Goal: Information Seeking & Learning: Check status

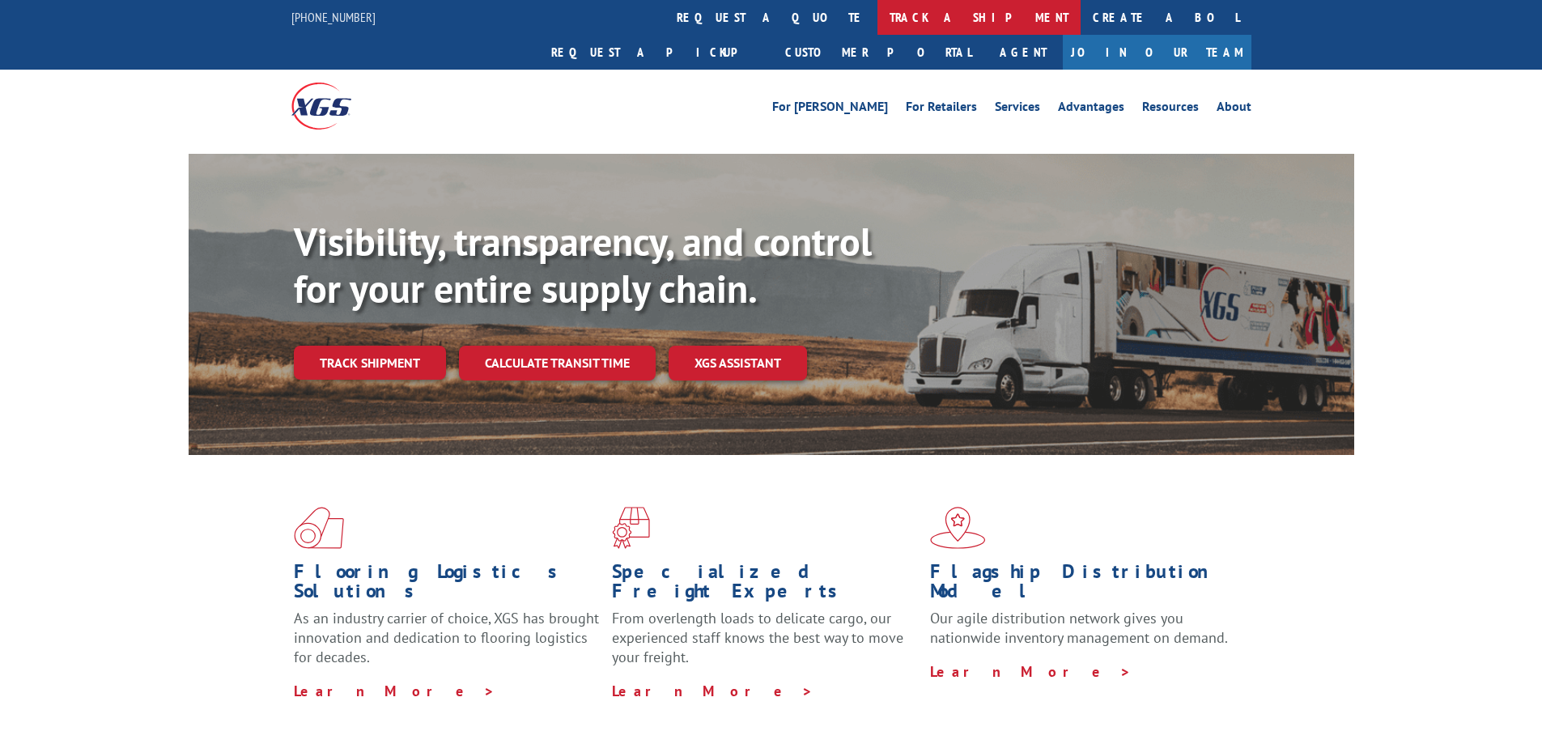
click at [877, 22] on link "track a shipment" at bounding box center [978, 17] width 203 height 35
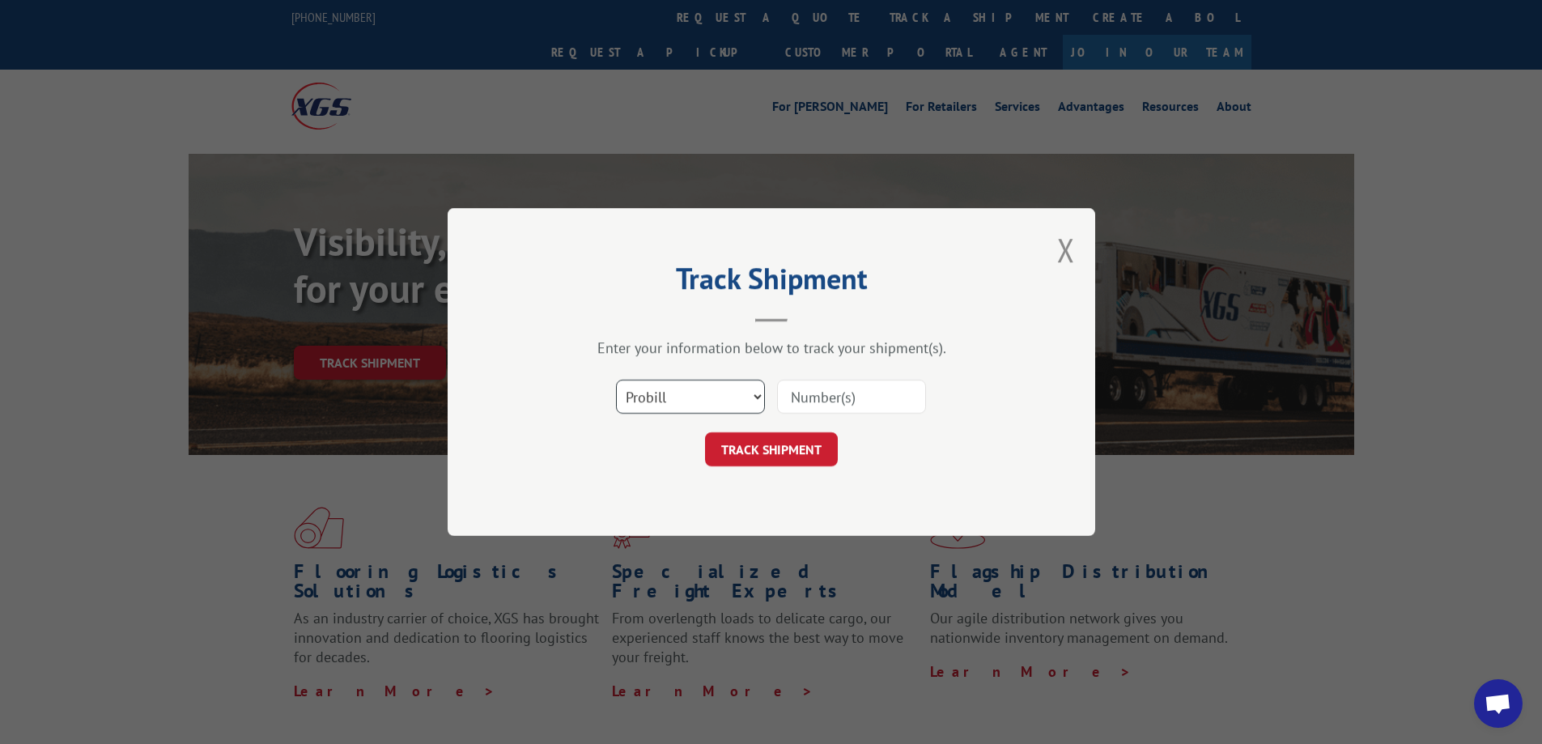
click at [755, 397] on select "Select category... Probill BOL PO" at bounding box center [690, 397] width 149 height 34
select select "po"
click at [616, 380] on select "Select category... Probill BOL PO" at bounding box center [690, 397] width 149 height 34
click at [793, 401] on input at bounding box center [851, 397] width 149 height 34
paste input "79511750"
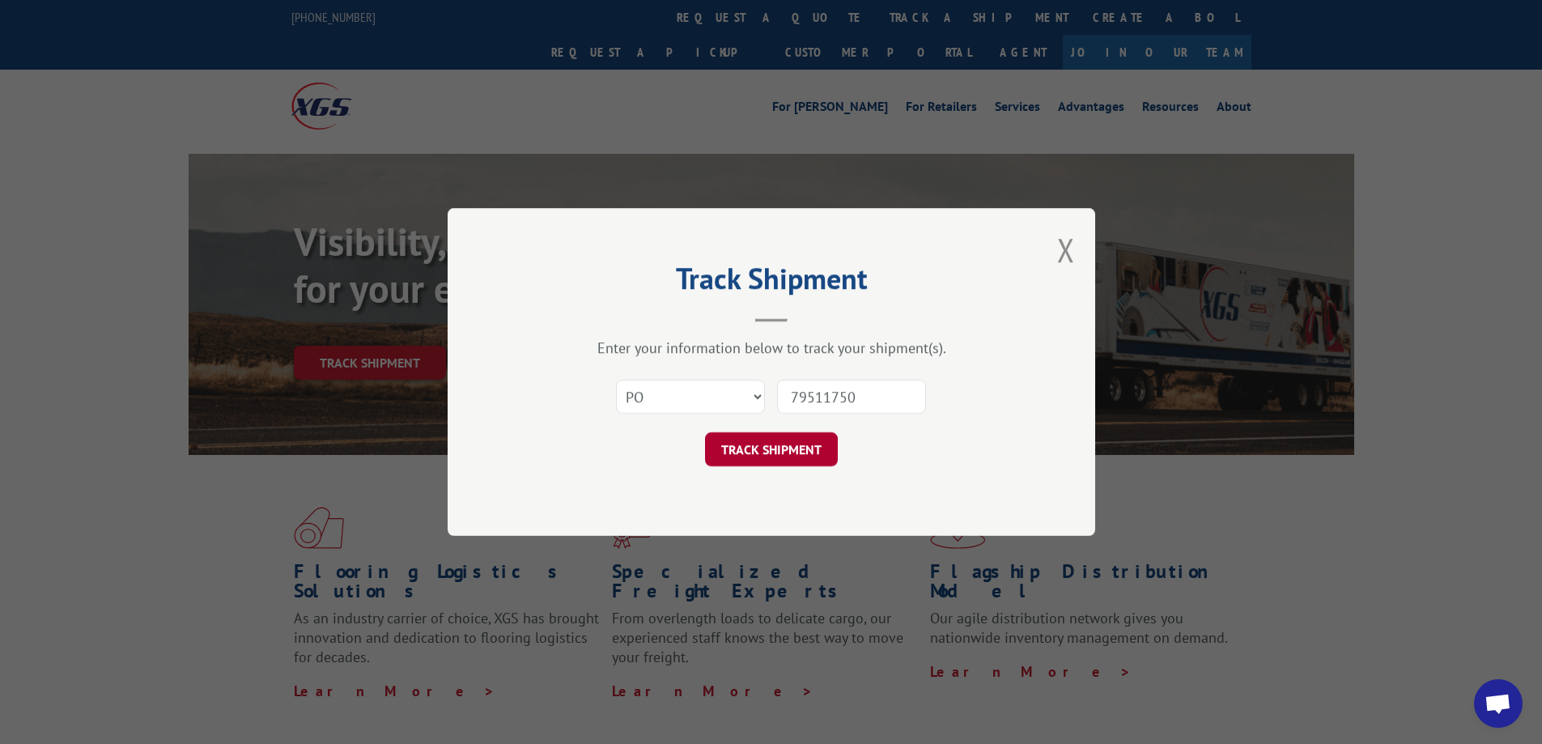
type input "79511750"
click at [817, 454] on button "TRACK SHIPMENT" at bounding box center [771, 449] width 133 height 34
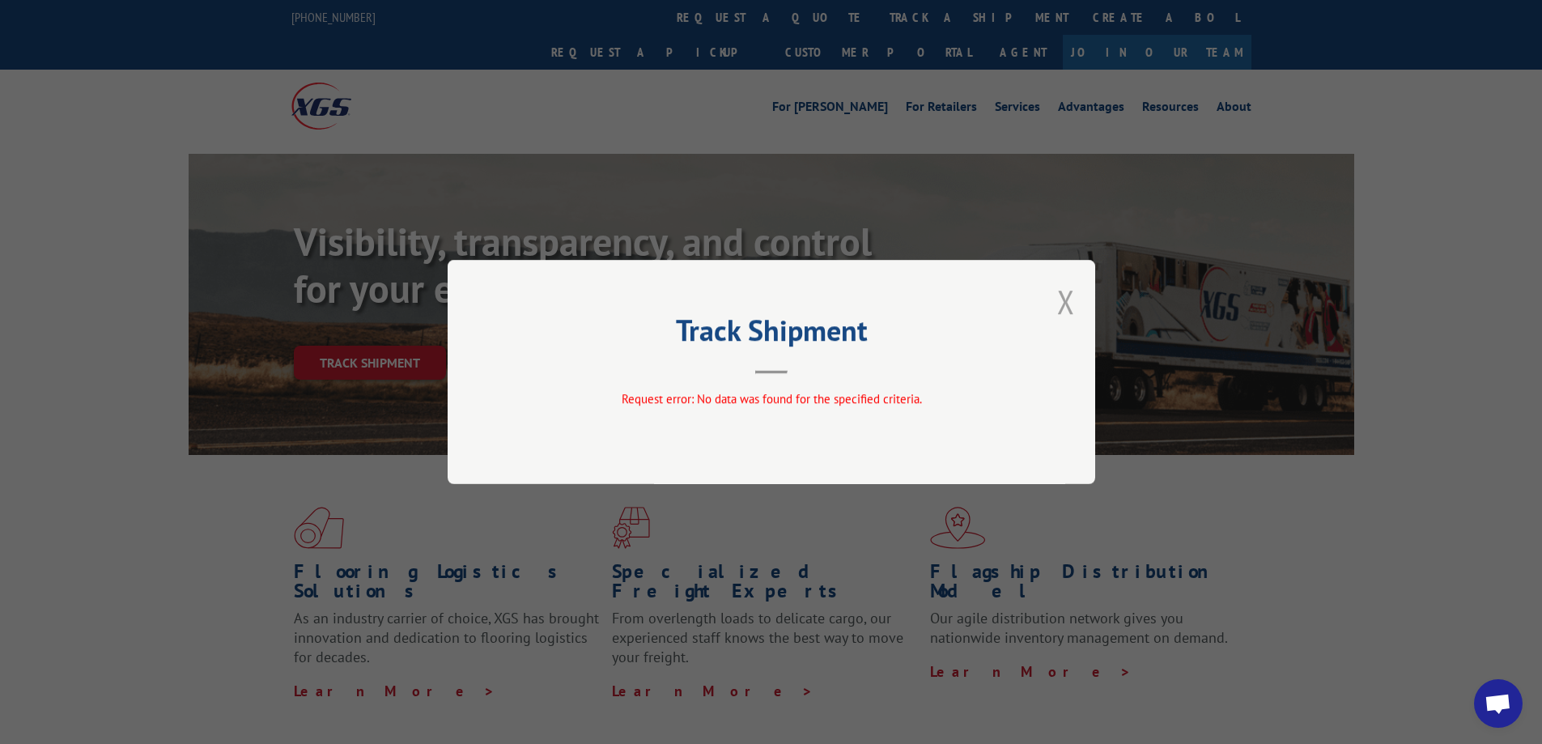
click at [1064, 305] on button "Close modal" at bounding box center [1066, 301] width 18 height 43
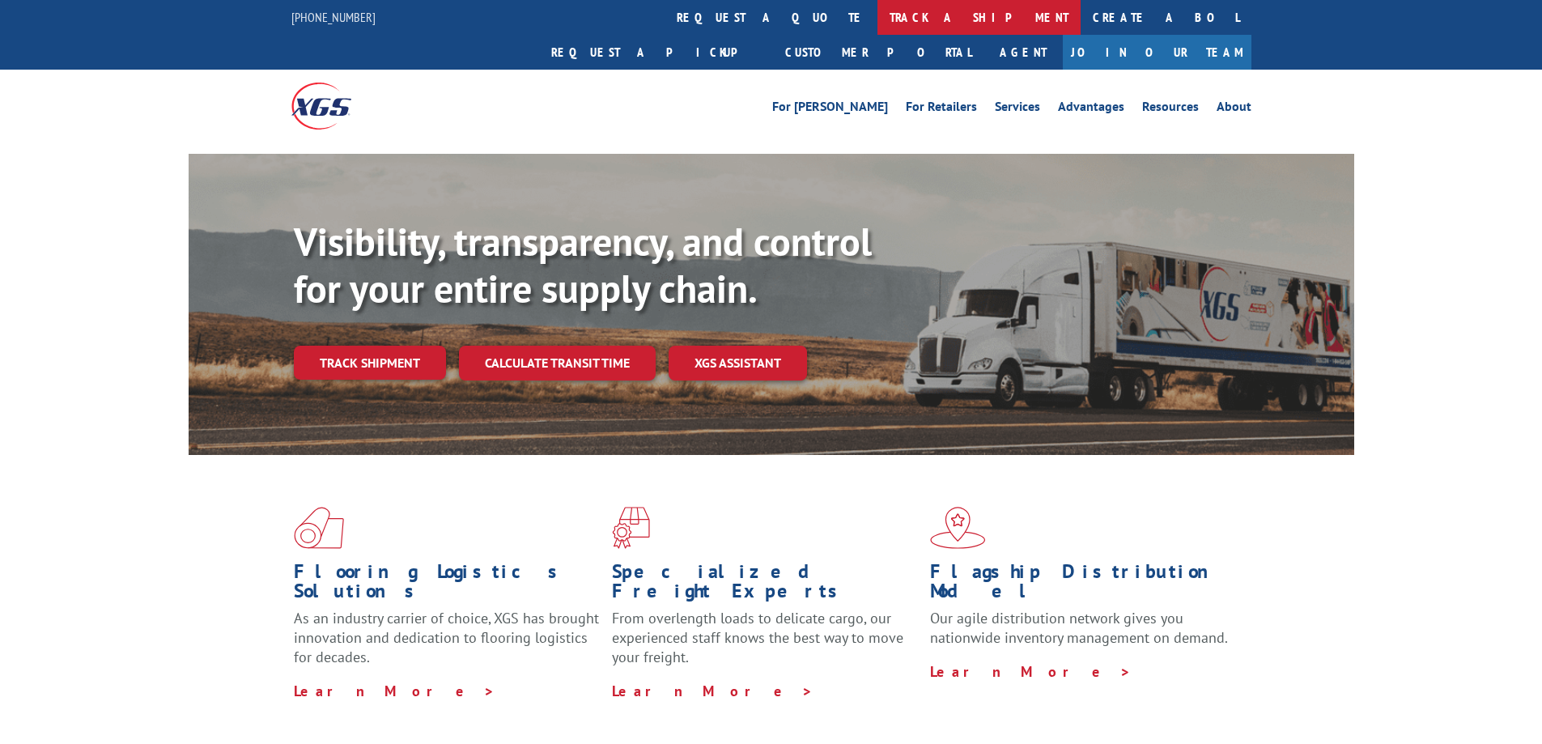
click at [877, 19] on link "track a shipment" at bounding box center [978, 17] width 203 height 35
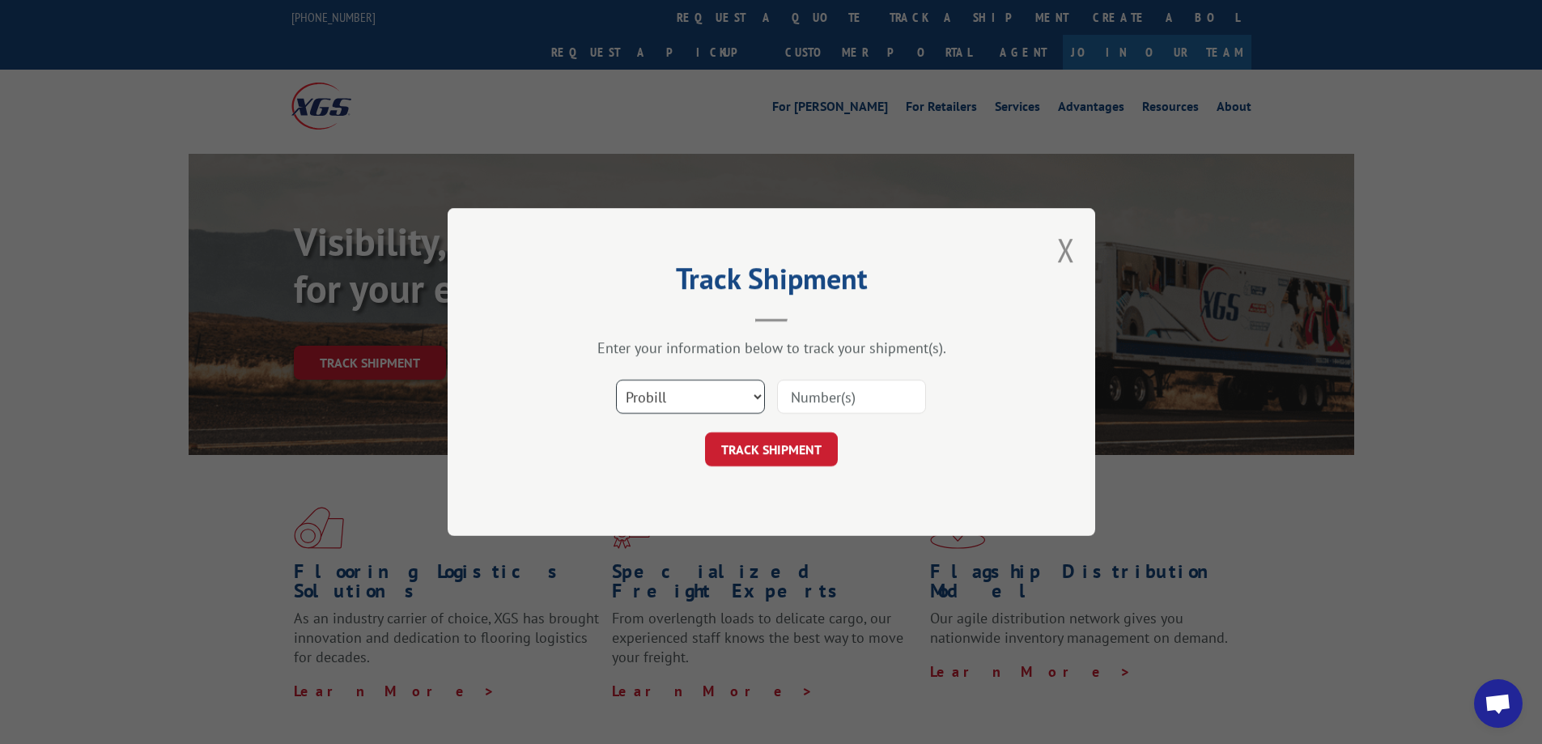
click at [687, 391] on select "Select category... Probill BOL PO" at bounding box center [690, 397] width 149 height 34
select select "po"
click at [616, 380] on select "Select category... Probill BOL PO" at bounding box center [690, 397] width 149 height 34
click at [792, 395] on input at bounding box center [851, 397] width 149 height 34
paste input "79511750"
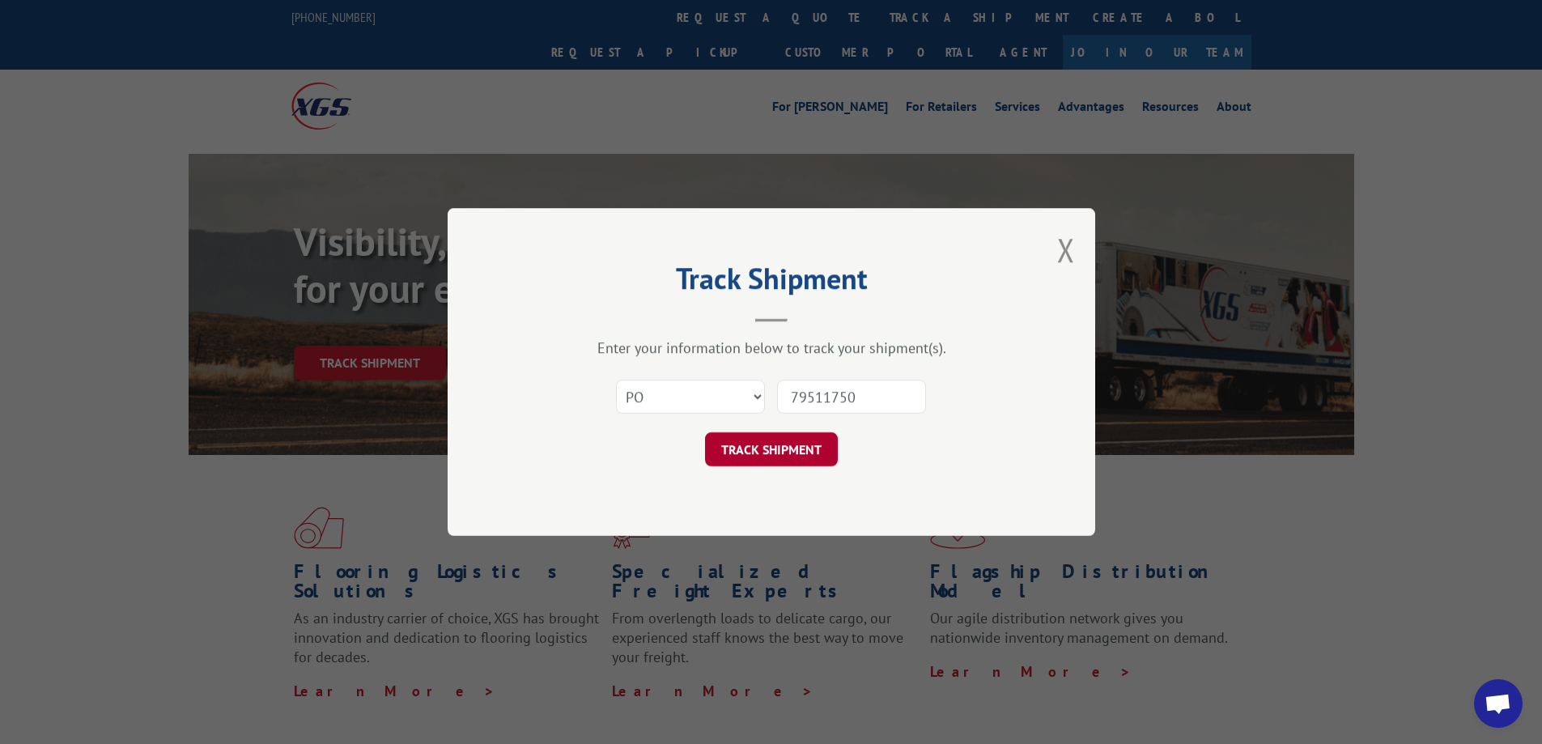
type input "79511750"
click at [807, 449] on button "TRACK SHIPMENT" at bounding box center [771, 449] width 133 height 34
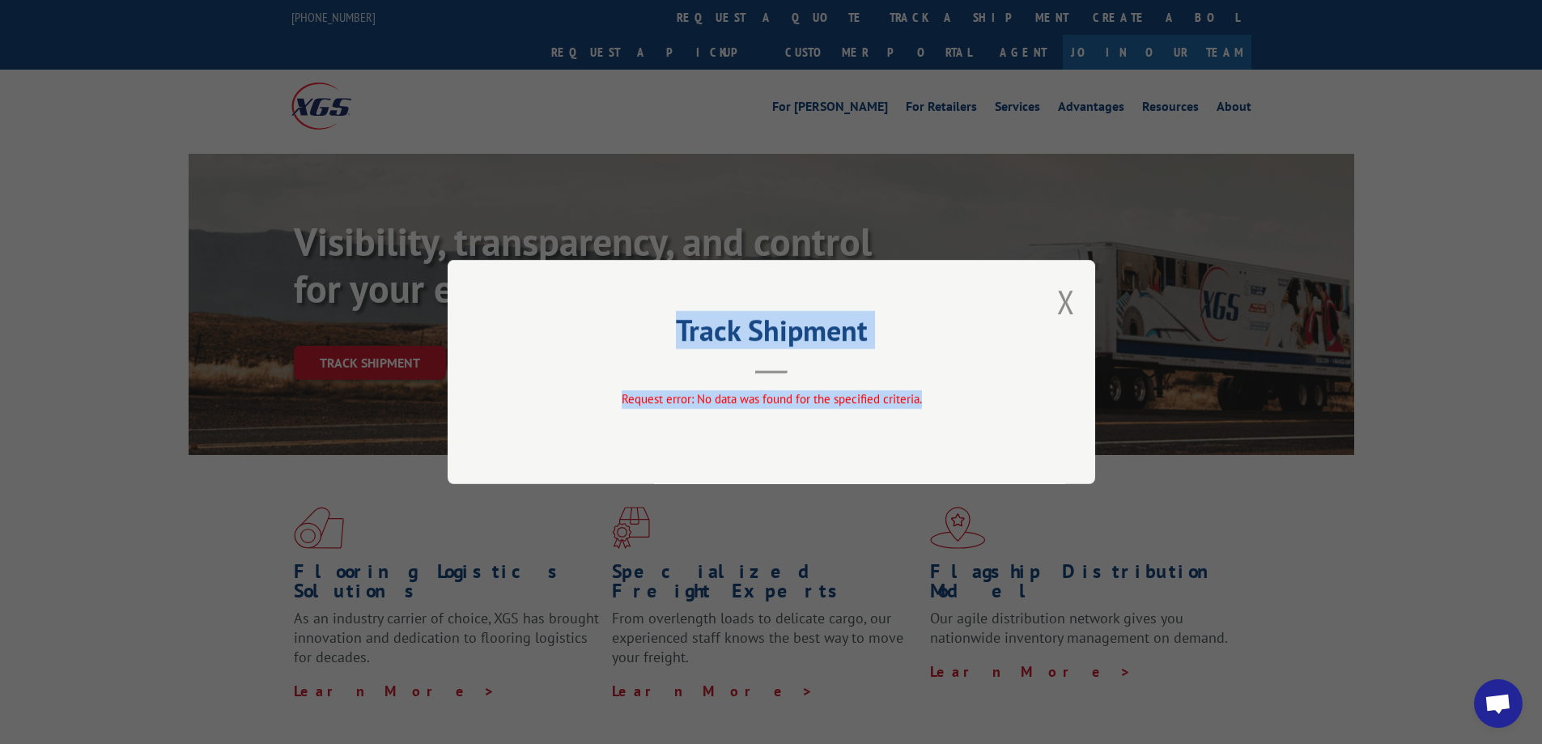
drag, startPoint x: 665, startPoint y: 321, endPoint x: 932, endPoint y: 394, distance: 277.9
click at [932, 394] on div "Track Shipment Request error: No data was found for the specified criteria." at bounding box center [772, 372] width 648 height 224
copy div "Track Shipment Request error: No data was found for the specified criteria."
click at [1070, 298] on button "Close modal" at bounding box center [1066, 301] width 18 height 43
